Goal: Information Seeking & Learning: Learn about a topic

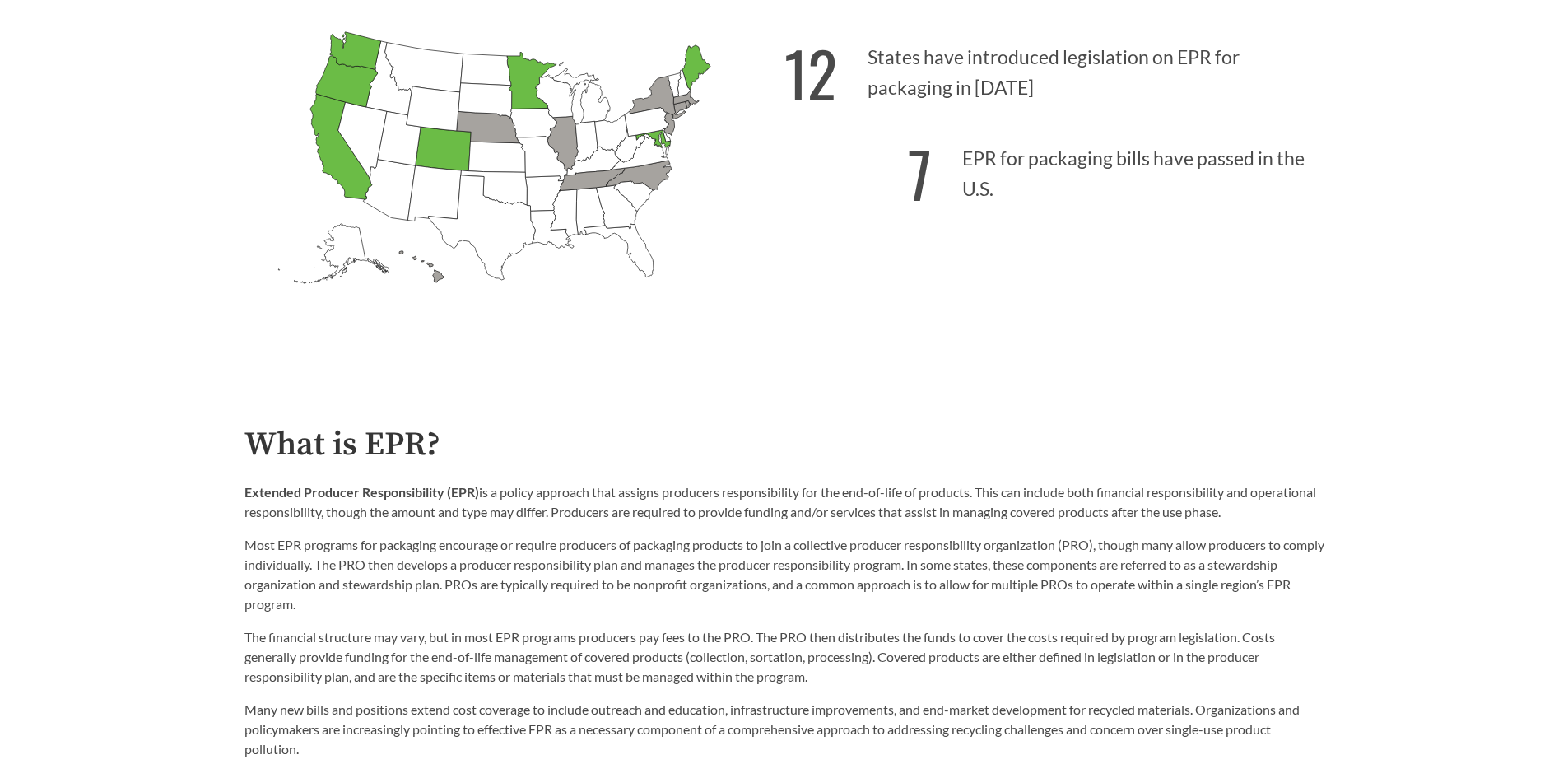
scroll to position [615, 0]
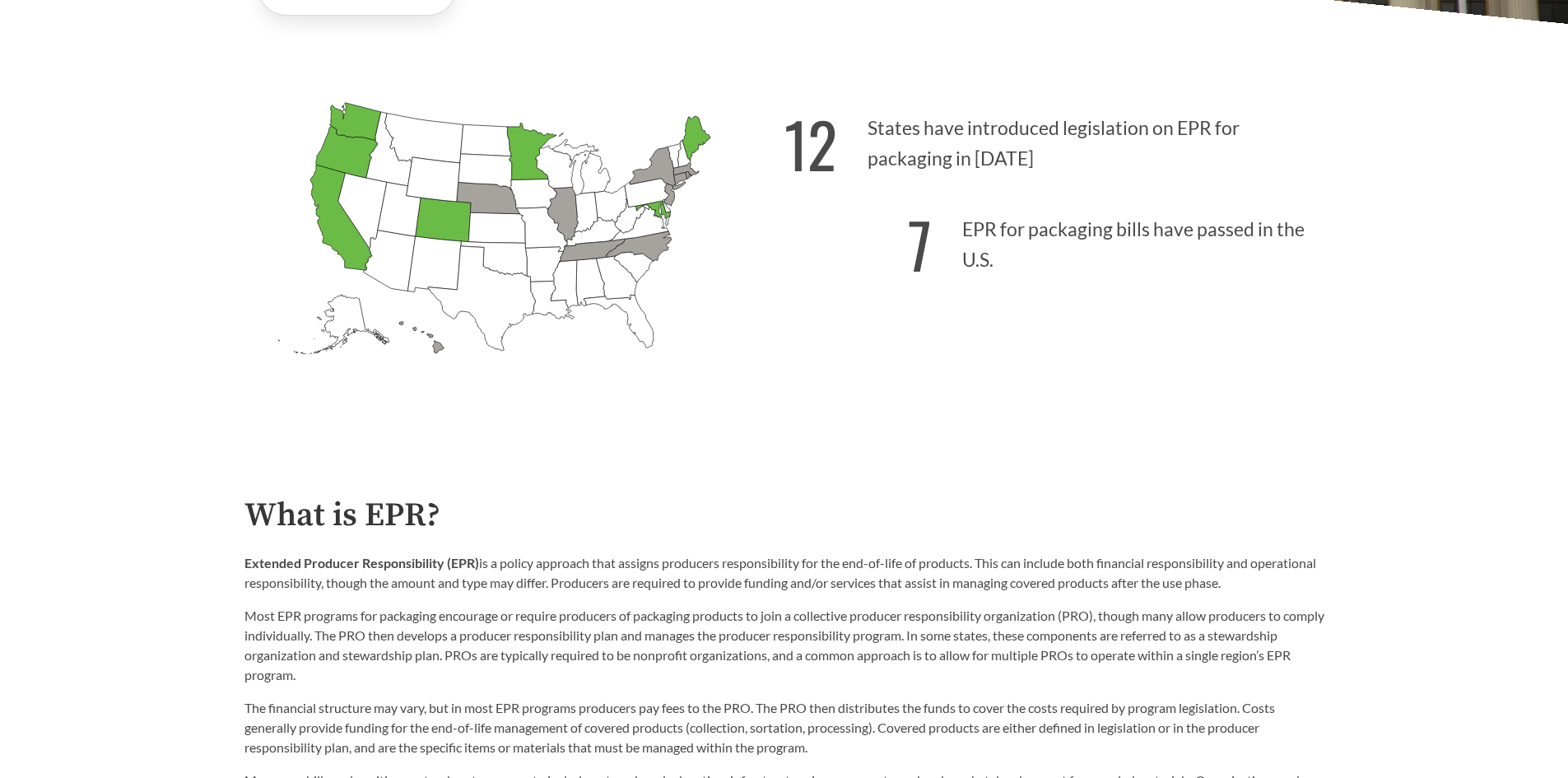
scroll to position [545, 0]
click at [659, 214] on icon "[US_STATE] Passed: 1" at bounding box center [653, 209] width 35 height 17
click at [657, 211] on icon "[US_STATE] Passed: 1" at bounding box center [653, 209] width 35 height 17
click at [717, 234] on icon "[US_STATE] Introduced: [US_STATE] Introduced: [US_STATE] Introduced: [US_STATE]…" at bounding box center [513, 256] width 539 height 337
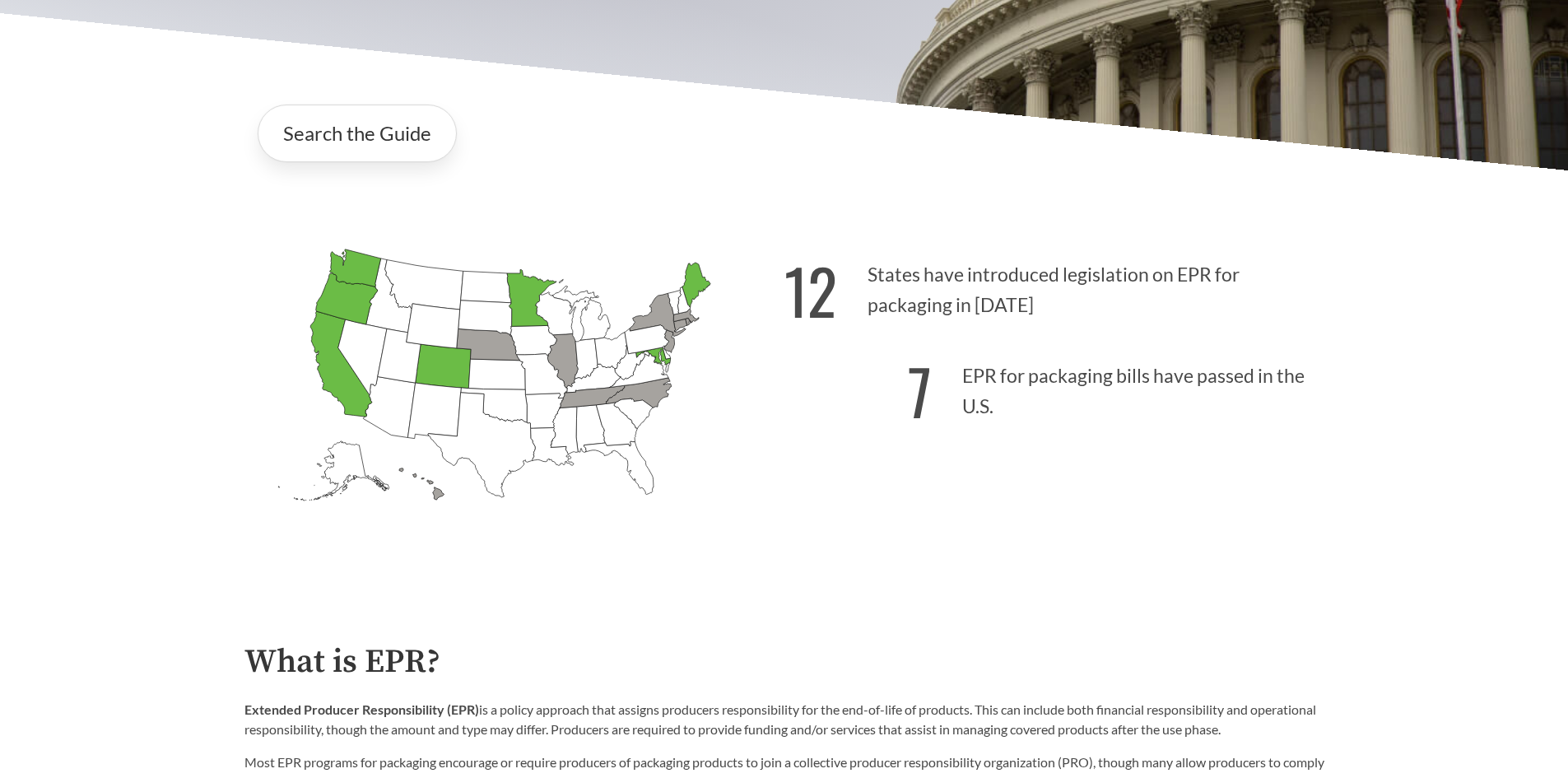
scroll to position [396, 0]
click at [382, 146] on link "Search the Guide" at bounding box center [357, 134] width 200 height 57
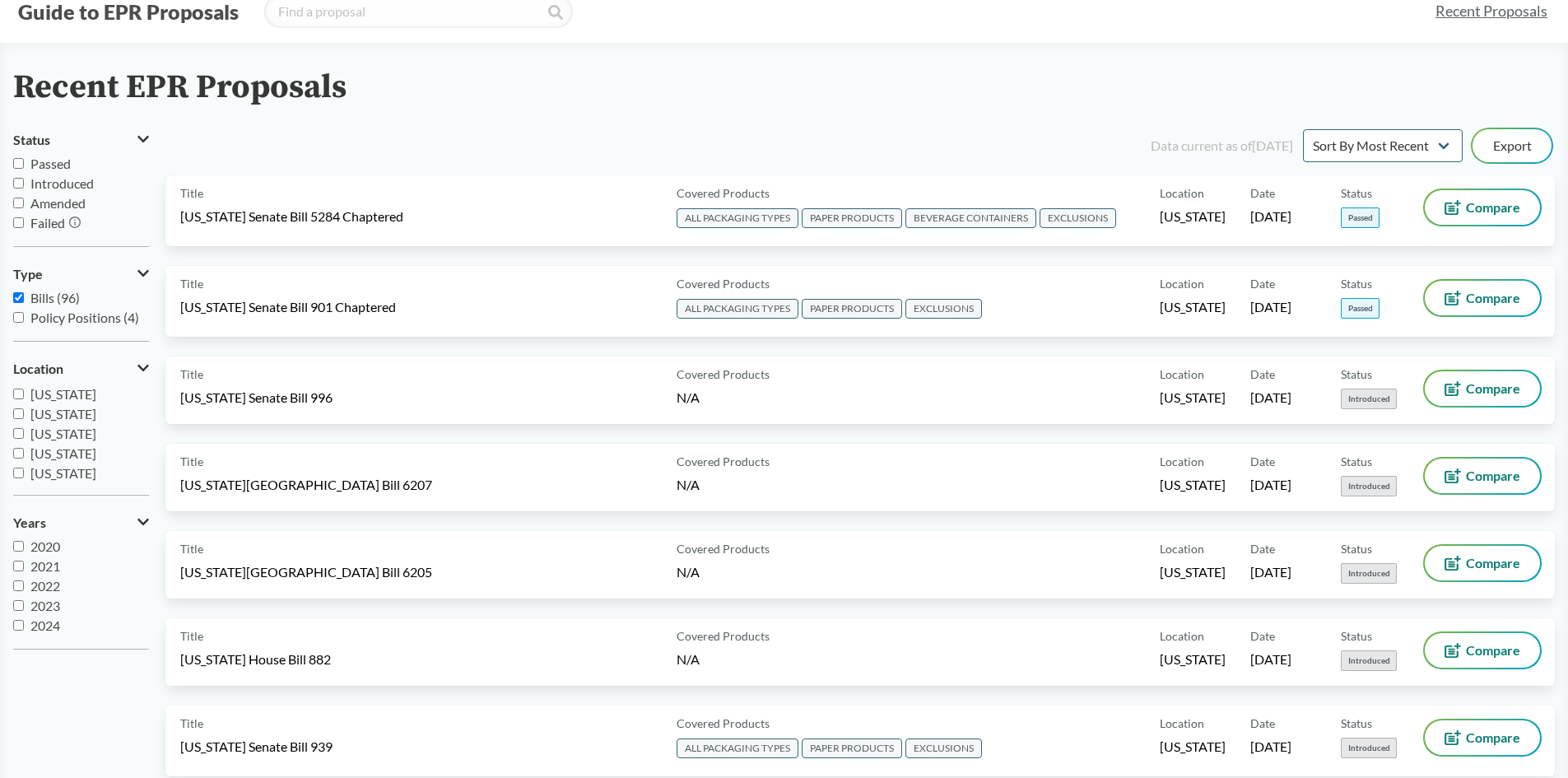
scroll to position [192, 0]
click at [63, 398] on span "[US_STATE]" at bounding box center [63, 398] width 66 height 16
click at [24, 398] on input "[US_STATE]" at bounding box center [18, 397] width 11 height 11
checkbox input "true"
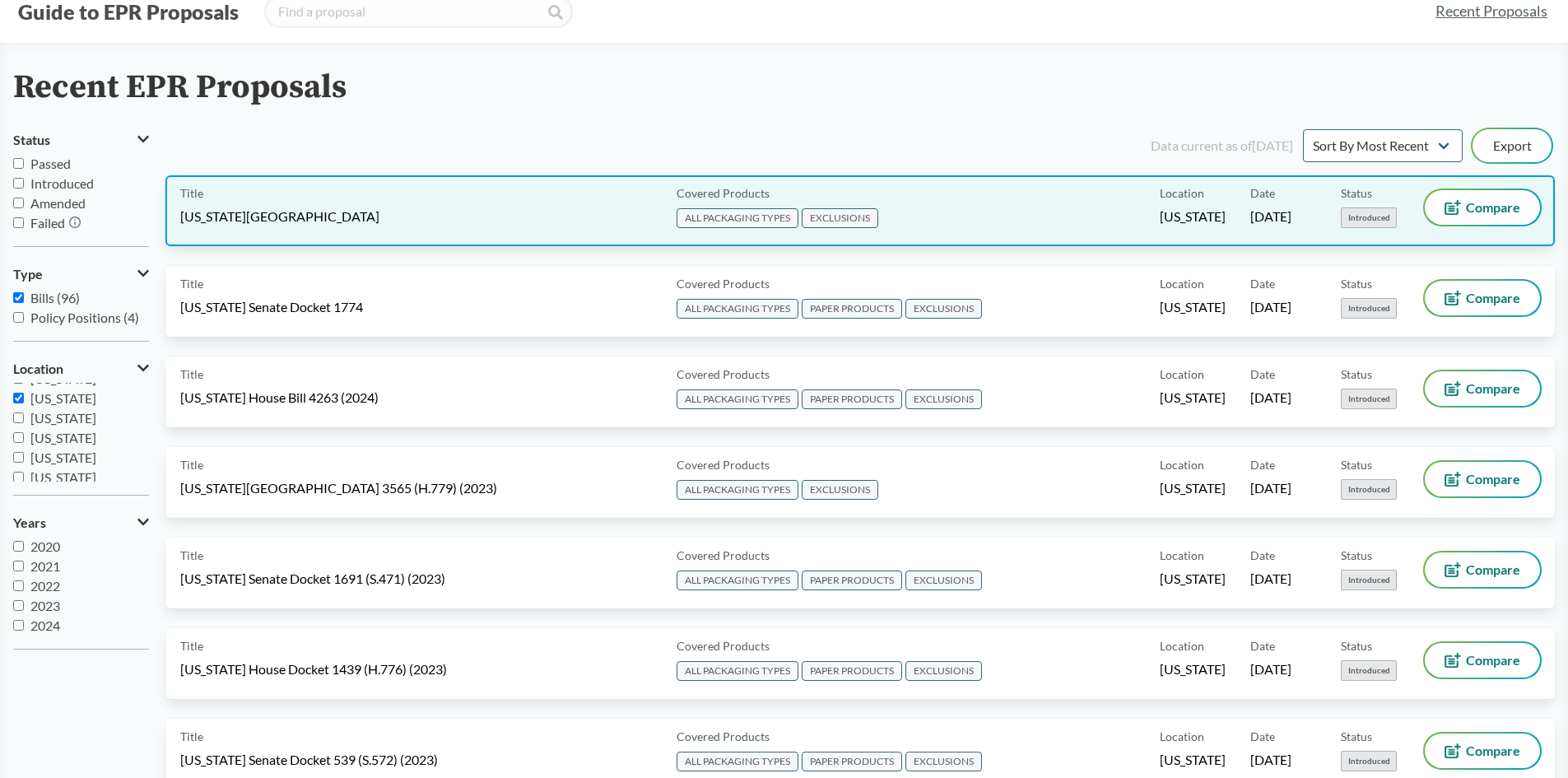
click at [569, 238] on div "Title [US_STATE] House Docket 3349 Covered Products ALL PACKAGING TYPES EXCLUSI…" at bounding box center [860, 210] width 1390 height 71
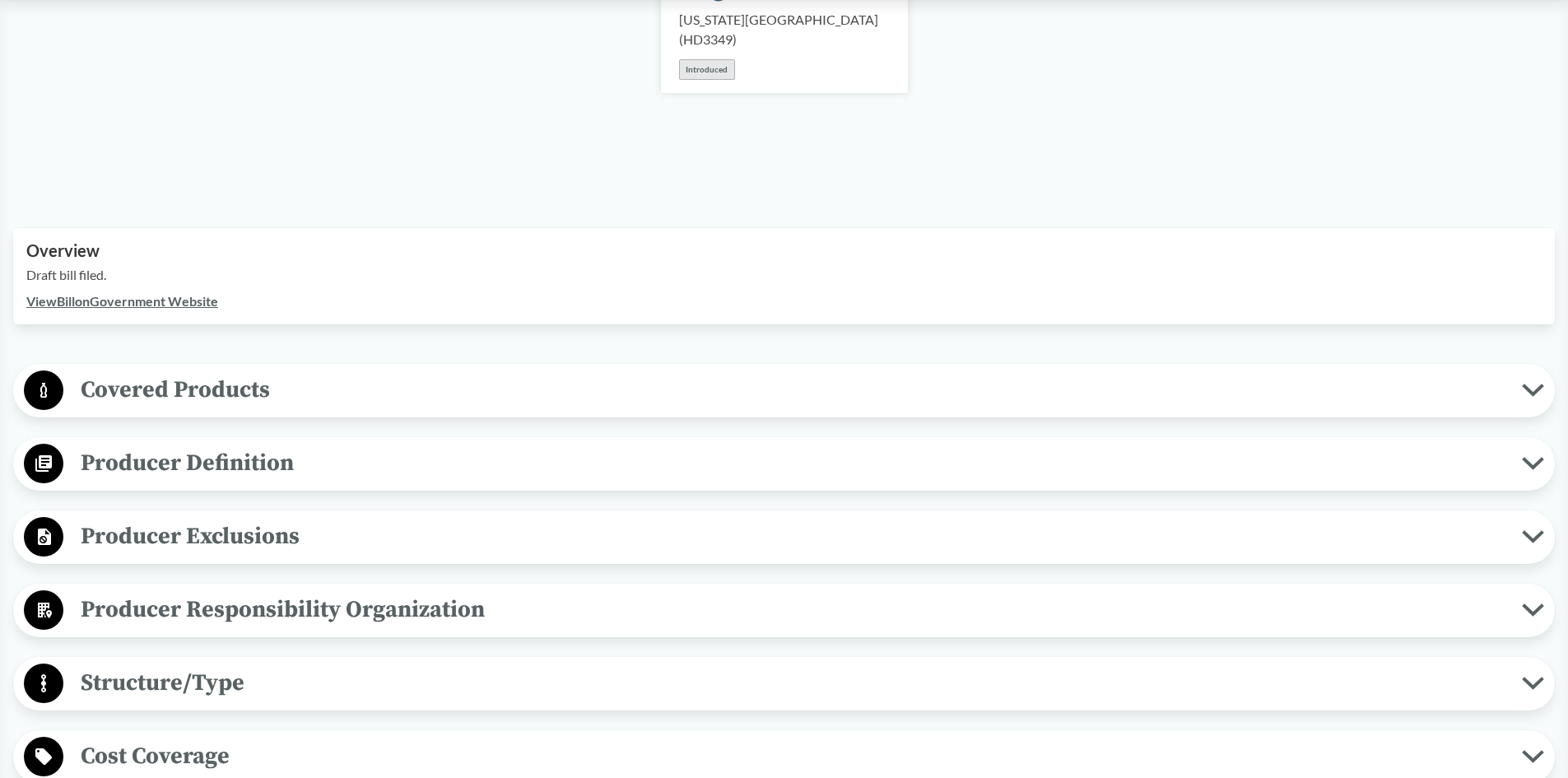
scroll to position [327, 0]
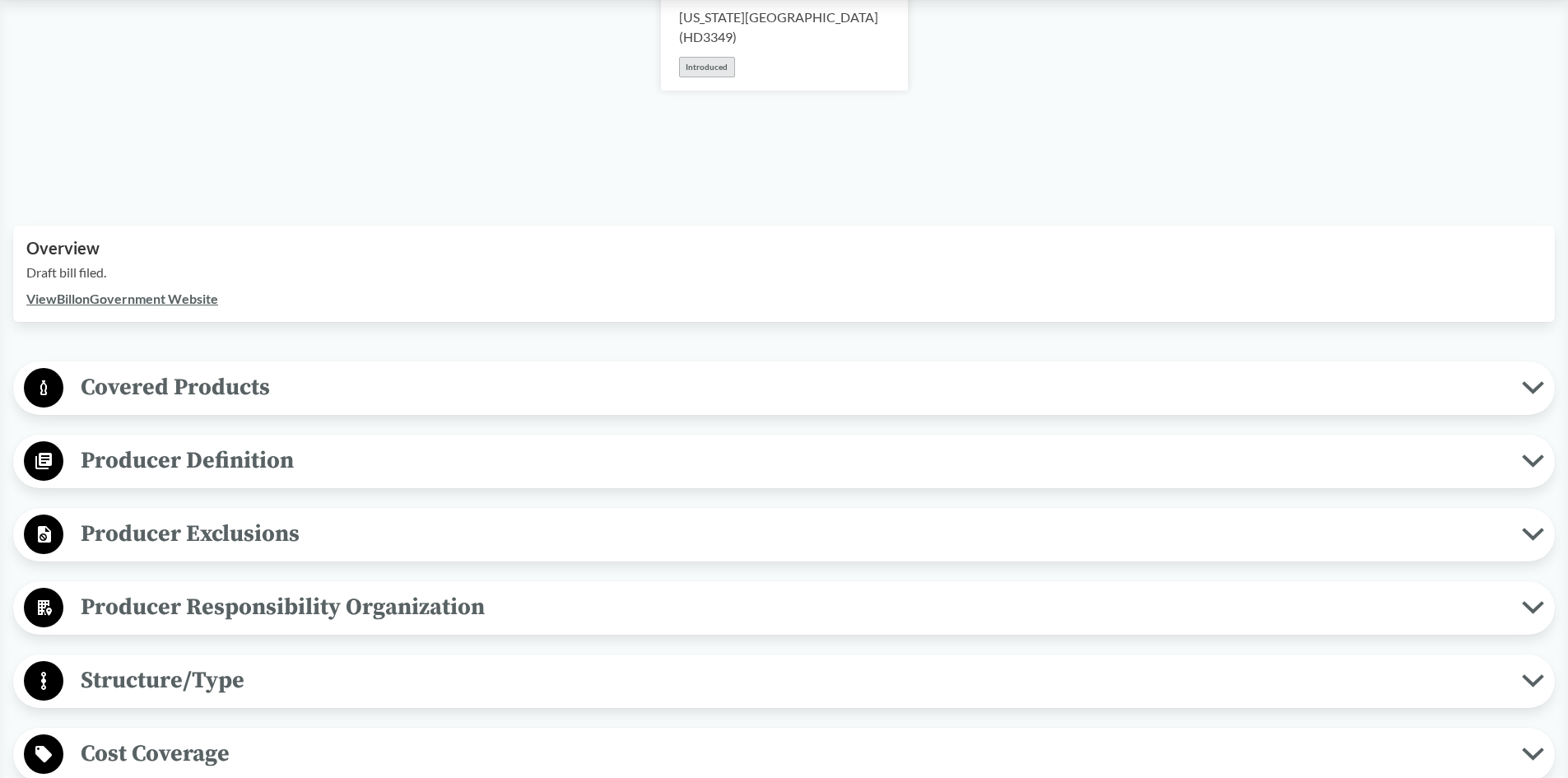
click at [146, 413] on div "Covered Products All Packaging Types Packaging or Packaging Material means a di…" at bounding box center [784, 388] width 1542 height 53
click at [164, 394] on span "Covered Products" at bounding box center [792, 388] width 1459 height 37
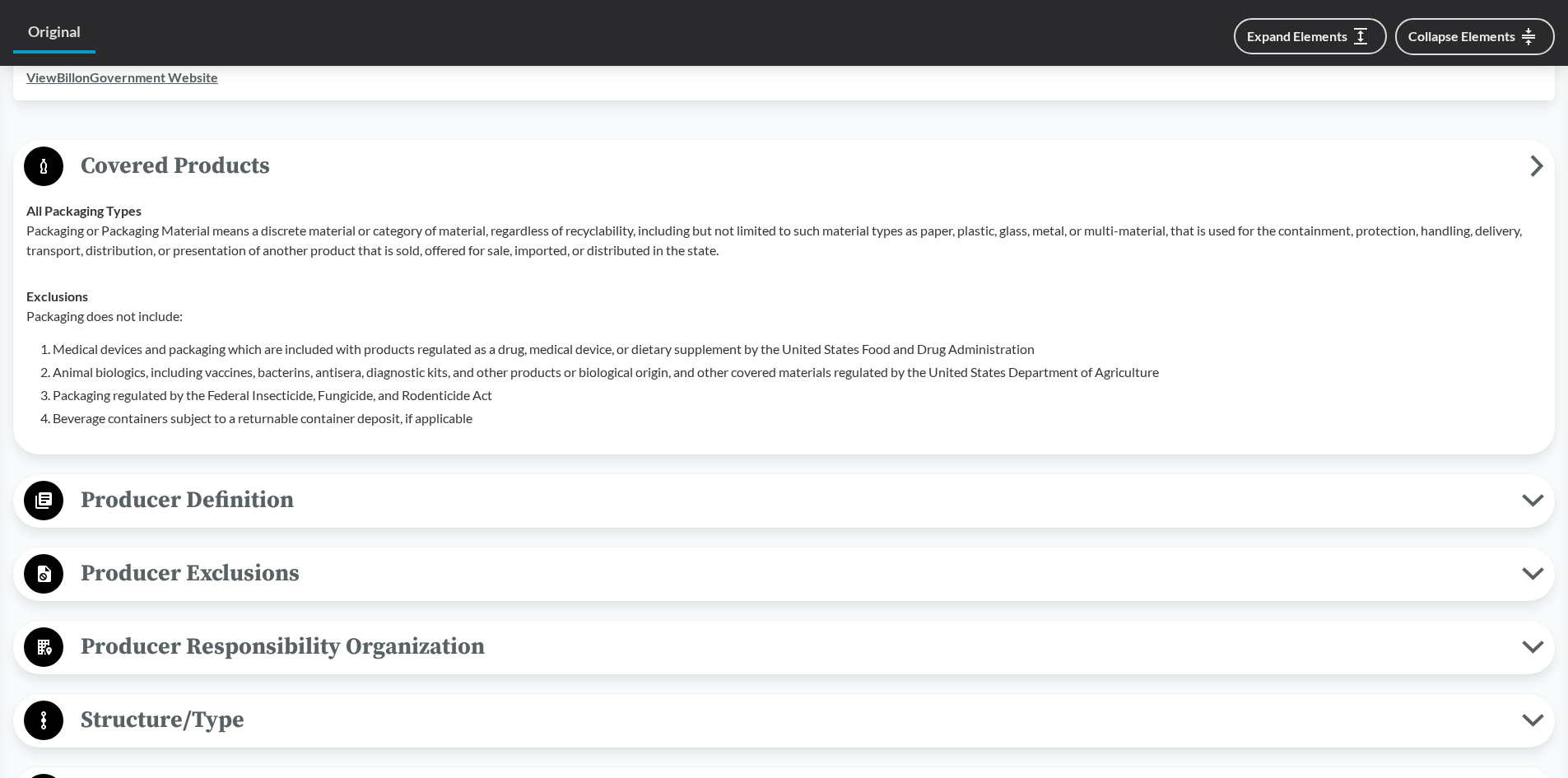
scroll to position [550, 0]
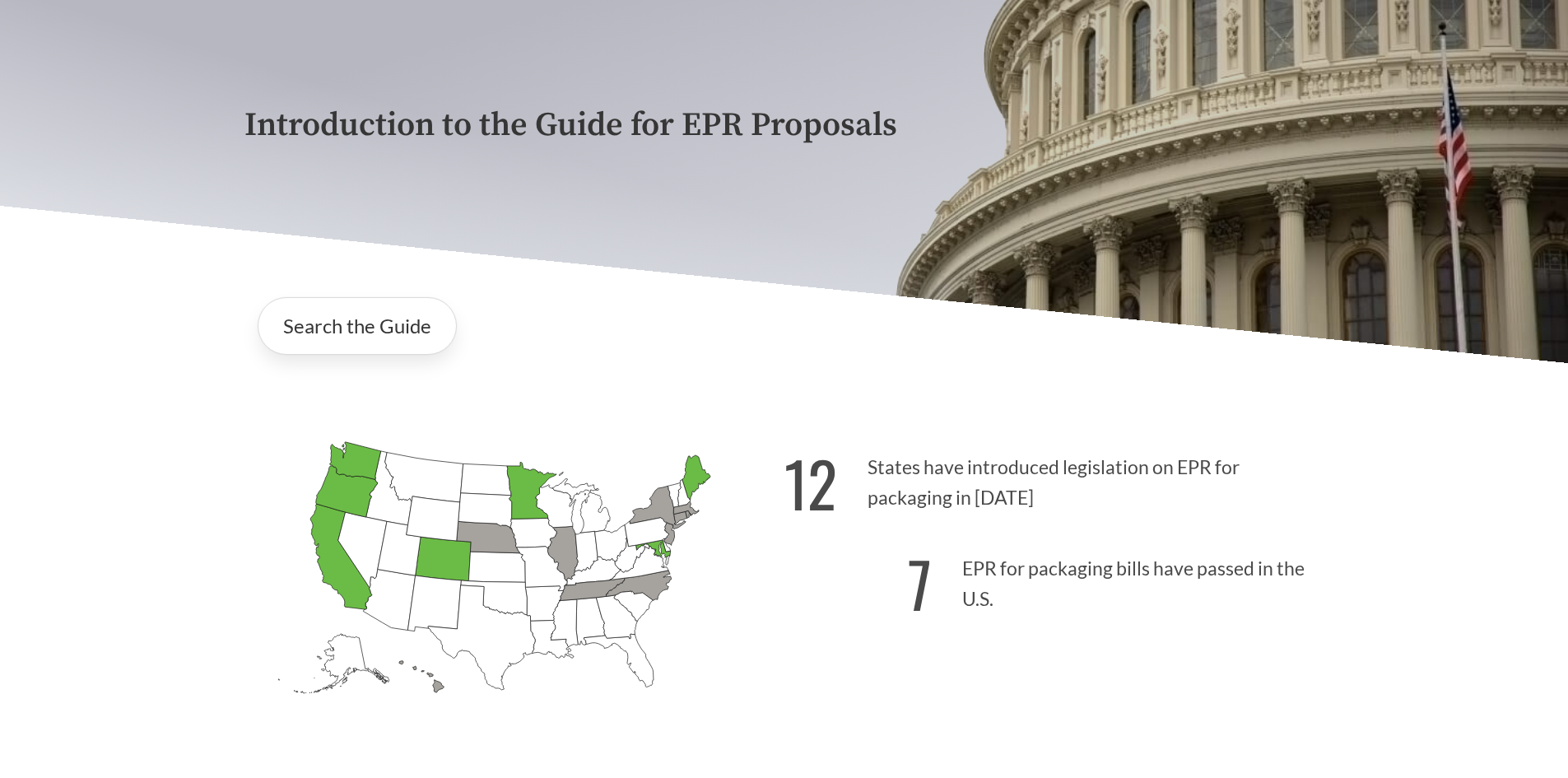
scroll to position [227, 0]
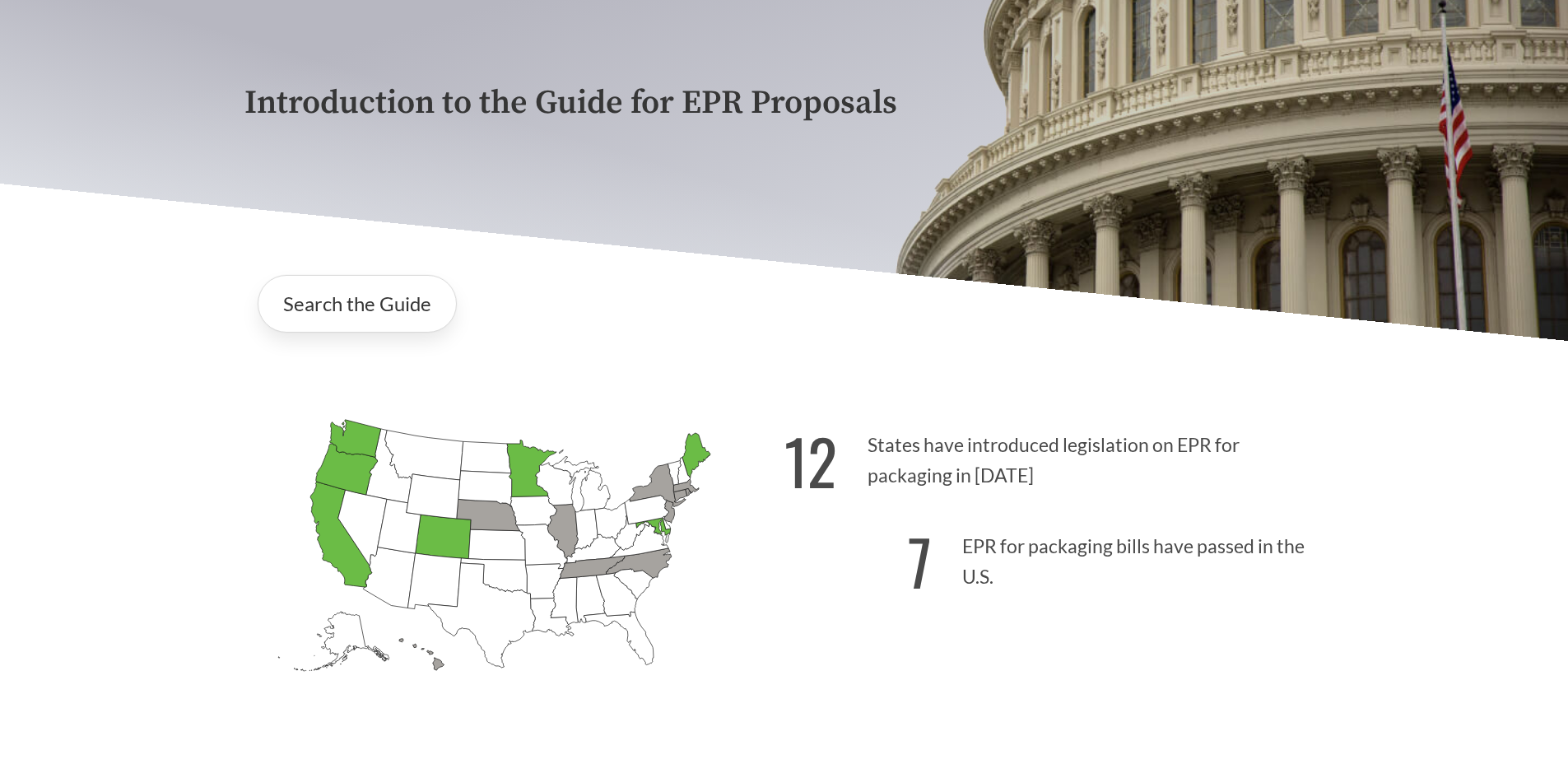
click at [93, 331] on div "Introduction to the Guide for EPR Proposals" at bounding box center [784, 106] width 1568 height 471
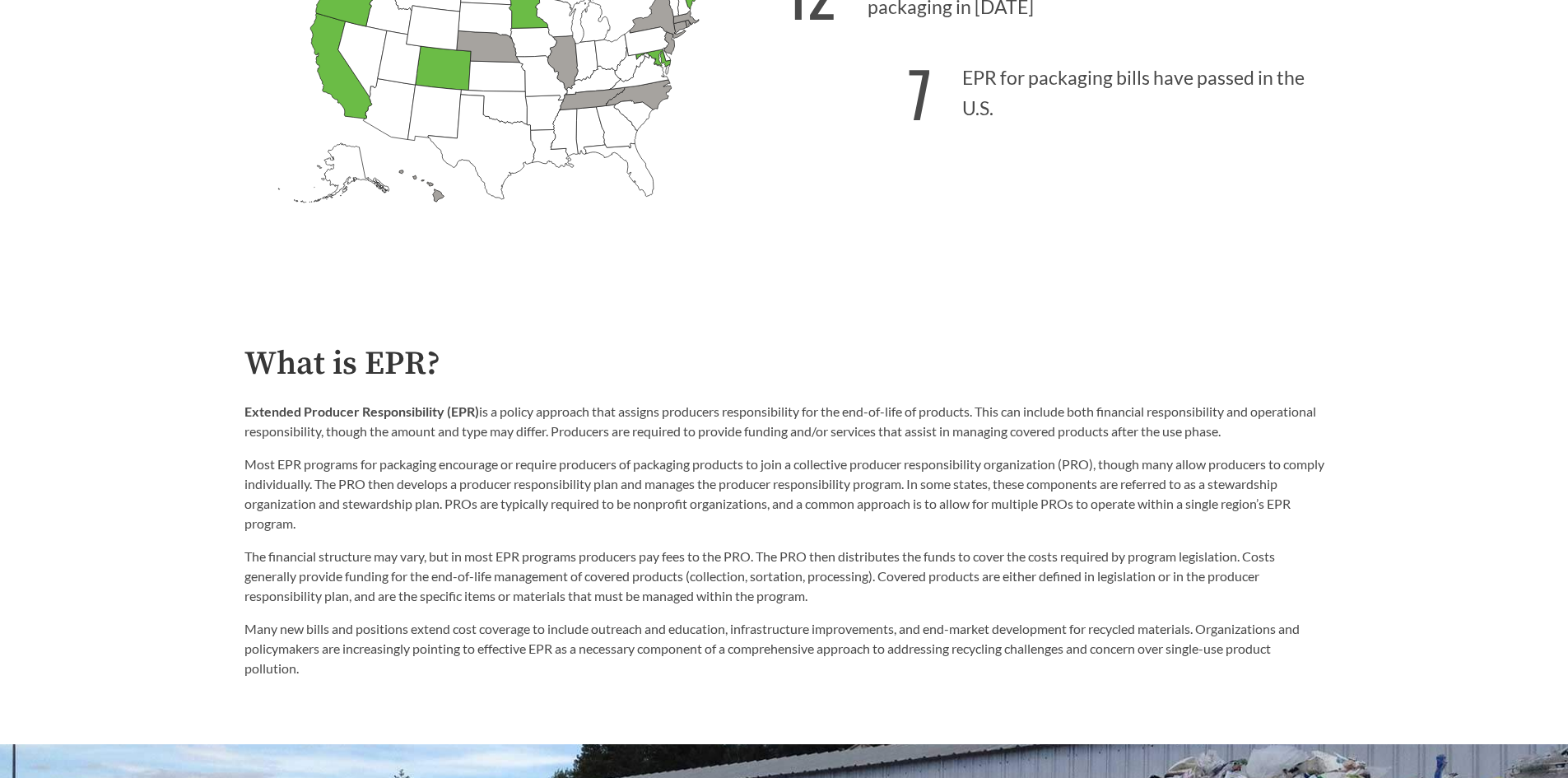
scroll to position [709, 0]
